Goal: Task Accomplishment & Management: Complete application form

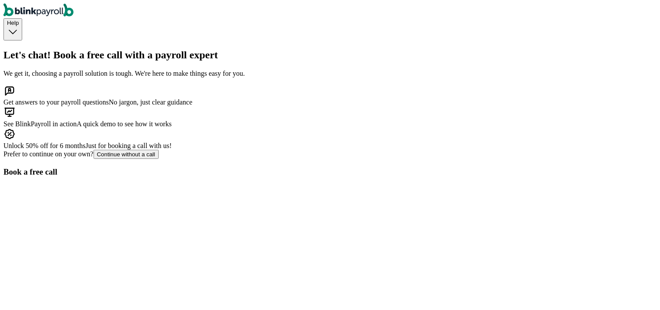
click at [19, 20] on span "Help" at bounding box center [13, 23] width 12 height 7
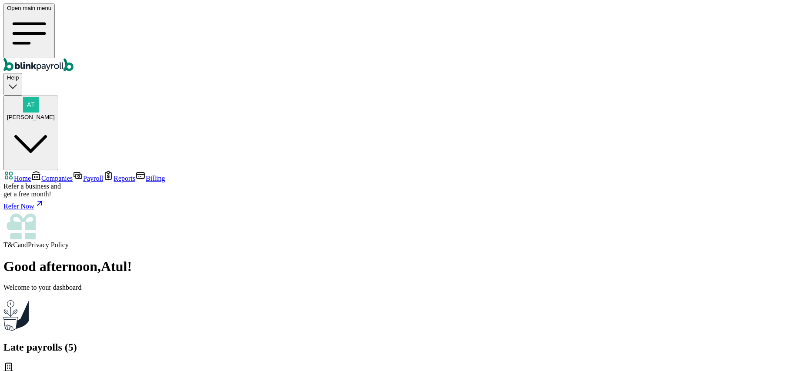
drag, startPoint x: 696, startPoint y: 148, endPoint x: 779, endPoint y: 150, distance: 82.2
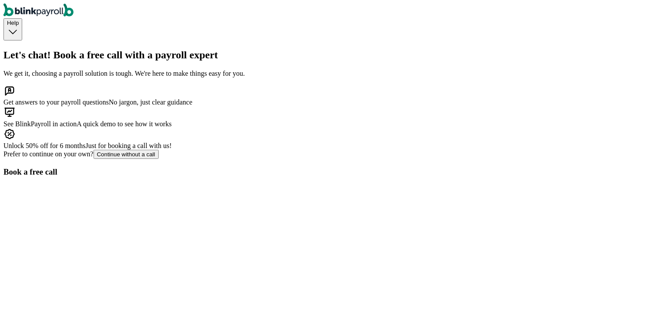
scroll to position [97, 0]
click at [159, 159] on button "Continue without a call" at bounding box center [126, 154] width 65 height 9
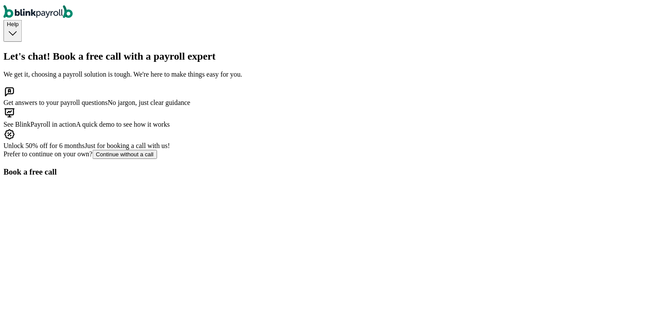
scroll to position [14, 0]
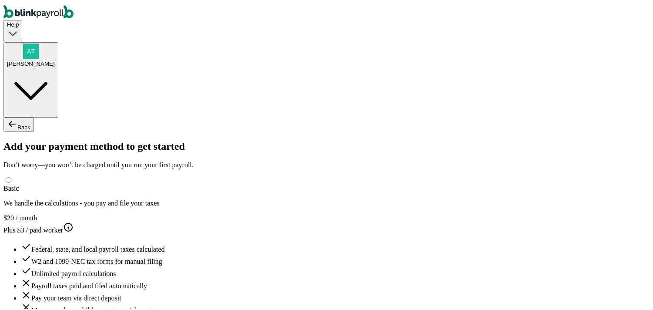
type input "atul"
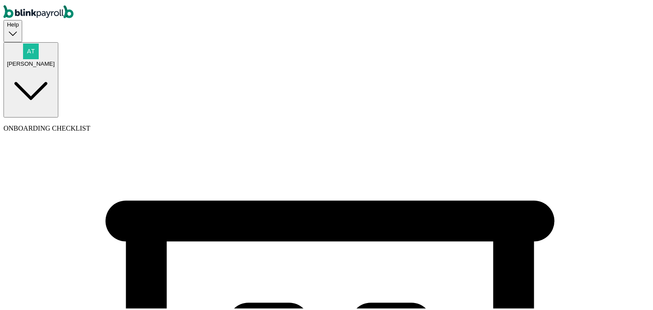
type input "Shimla"
type input "(555) 656-5656"
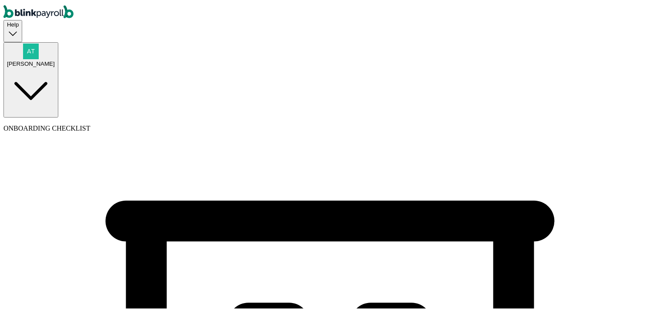
select select "Limited Partnership"
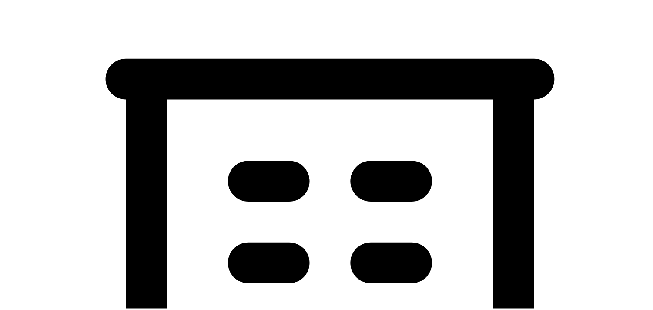
scroll to position [145, 0]
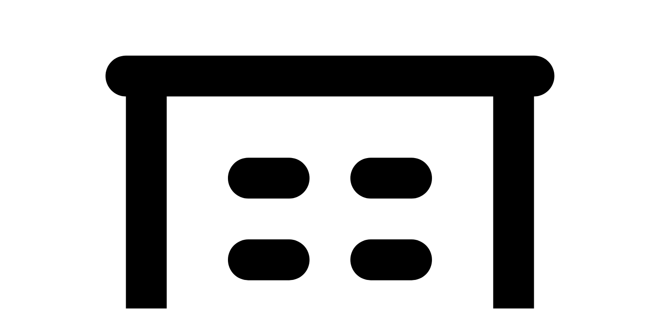
select select "General Construction or General Contracting"
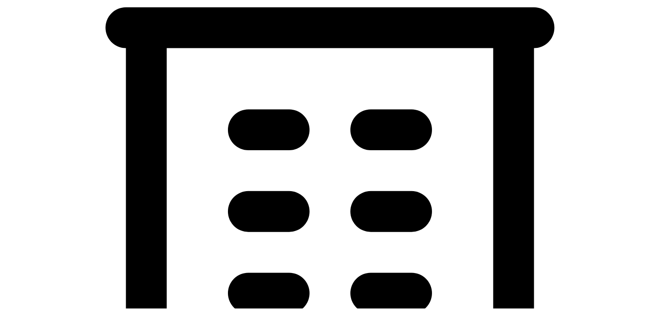
scroll to position [241, 0]
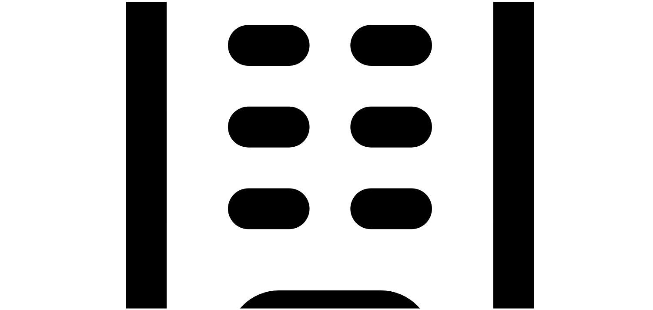
scroll to position [290, 0]
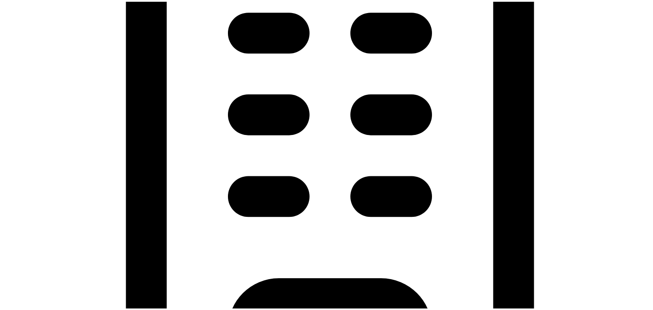
type input "08/28/2025"
drag, startPoint x: 202, startPoint y: 220, endPoint x: 186, endPoint y: 225, distance: 16.8
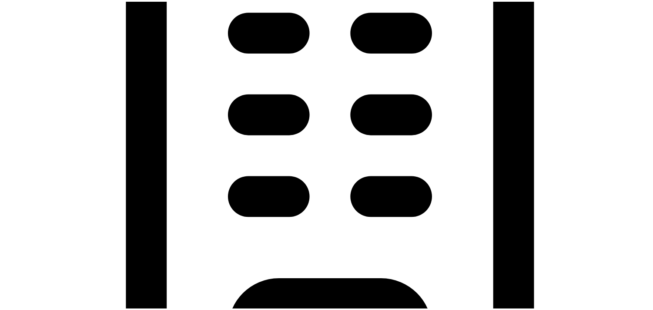
type input "11 Texas a and M Univ"
type input "College Station"
type input "TX"
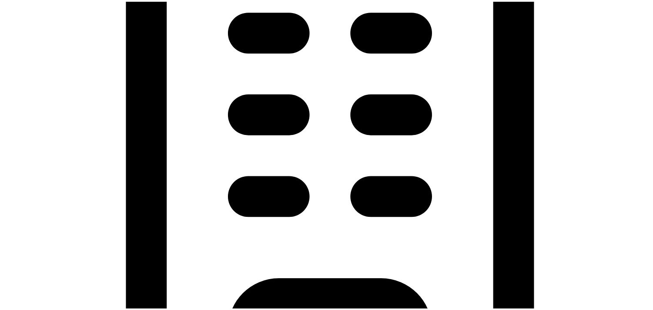
type input "77843"
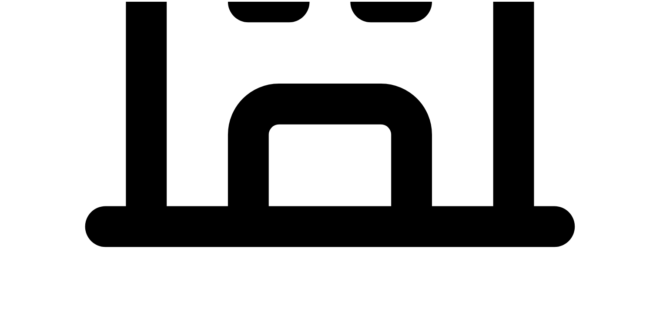
scroll to position [516, 0]
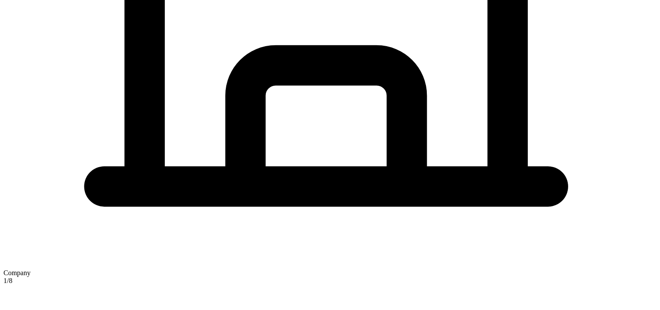
type input "fd"
checkbox input "true"
type input "11 Texas a and M Univ"
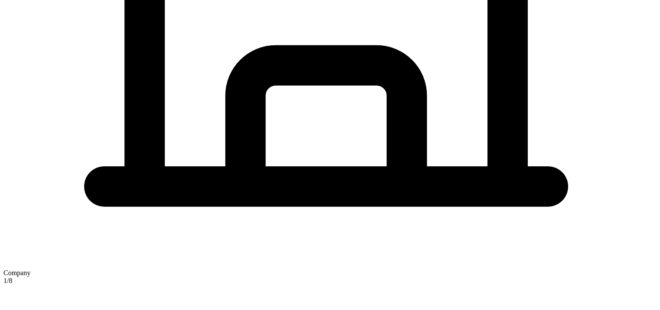
type input "College Station"
type input "TX"
type input "77843"
drag, startPoint x: 249, startPoint y: 50, endPoint x: 240, endPoint y: 53, distance: 9.8
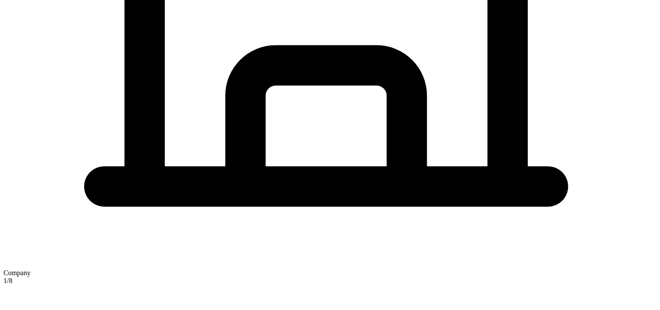
type input "sss"
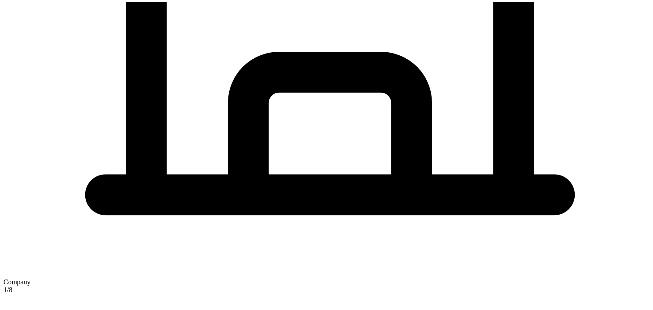
scroll to position [568, 0]
